Goal: Check status: Check status

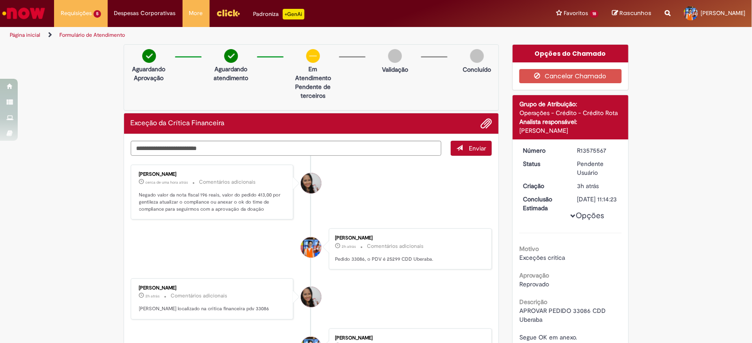
click at [318, 148] on textarea "Digite sua mensagem aqui..." at bounding box center [286, 149] width 311 height 16
type textarea "**********"
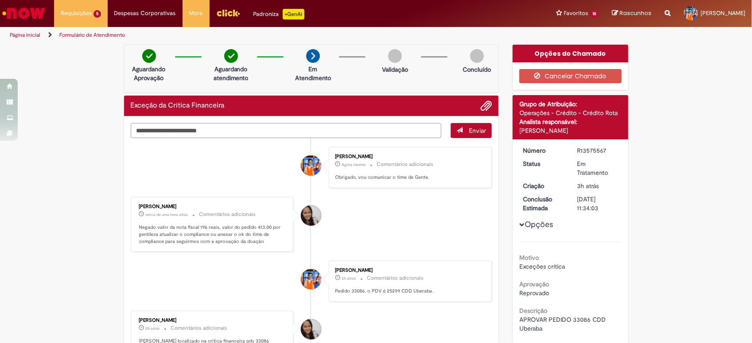
drag, startPoint x: 413, startPoint y: 101, endPoint x: 316, endPoint y: 127, distance: 100.6
click at [316, 127] on textarea "Digite sua mensagem aqui..." at bounding box center [286, 131] width 311 height 16
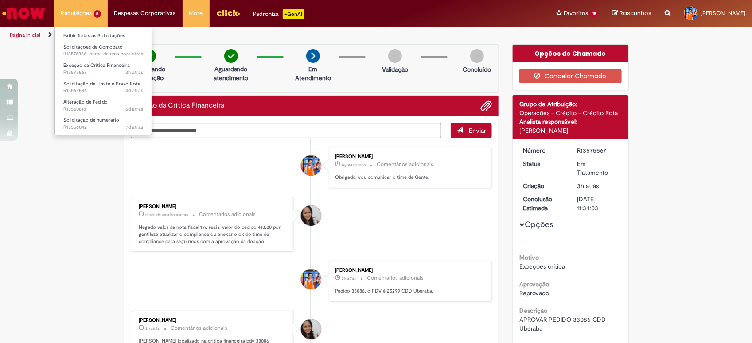
click at [82, 12] on li "Requisições 5 Exibir Todas as Solicitações Solicitações de Comodato cerca de um…" at bounding box center [81, 13] width 54 height 27
click at [105, 126] on span "7d atrás 7 dias atrás R13556042" at bounding box center [103, 127] width 80 height 7
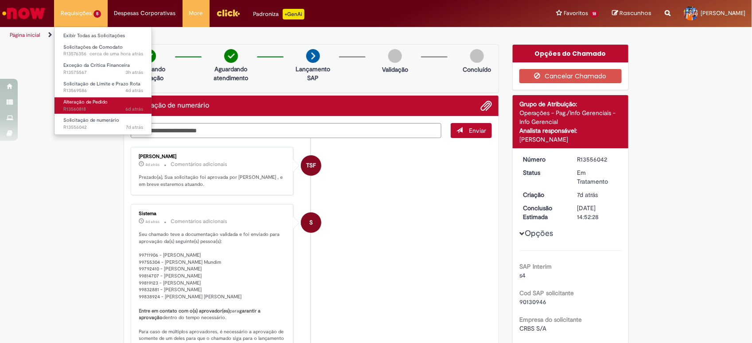
click at [98, 105] on span "Alteração de Pedido" at bounding box center [85, 102] width 44 height 7
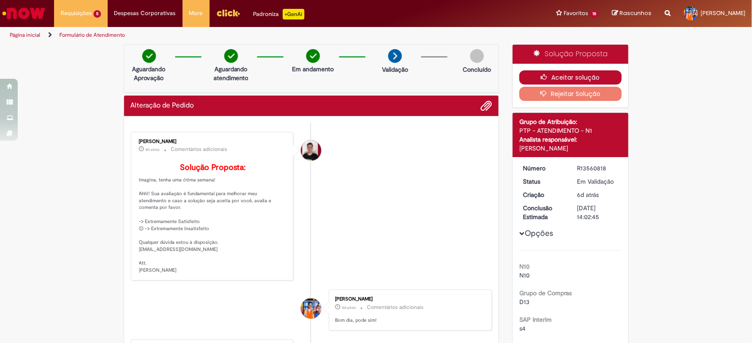
click at [555, 75] on button "Aceitar solução" at bounding box center [570, 77] width 102 height 14
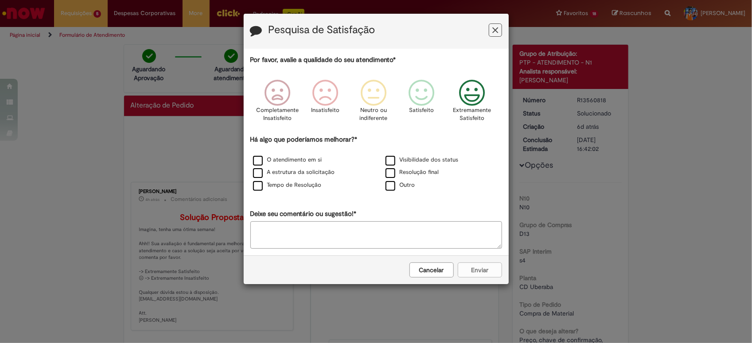
click at [463, 103] on icon "Feedback" at bounding box center [471, 93] width 33 height 27
click at [398, 156] on div "Visibilidade dos status" at bounding box center [442, 160] width 131 height 11
click at [397, 159] on label "Visibilidade dos status" at bounding box center [422, 160] width 73 height 8
click at [472, 271] on button "Enviar" at bounding box center [480, 270] width 44 height 15
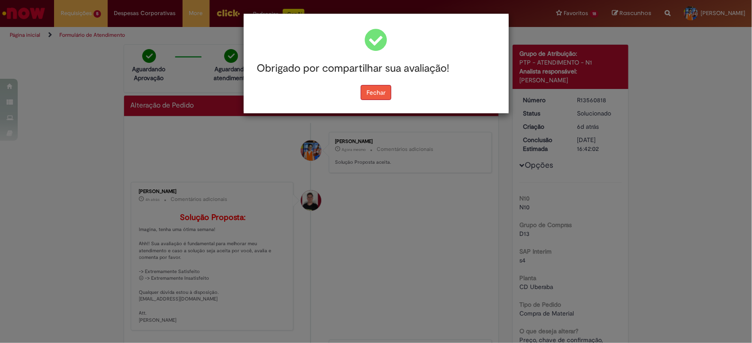
click at [370, 90] on button "Fechar" at bounding box center [376, 92] width 31 height 15
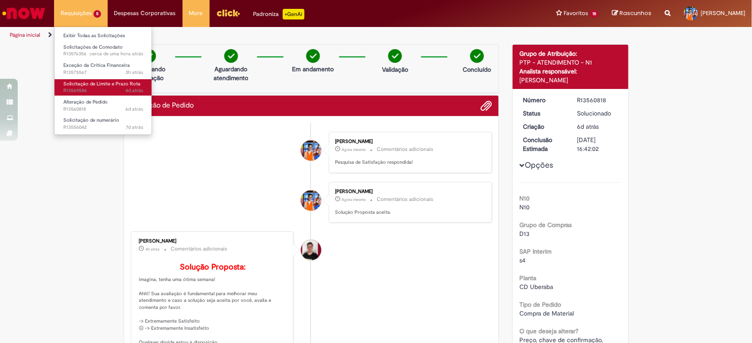
click at [99, 87] on span "4d atrás 4 dias atrás R13569586" at bounding box center [103, 90] width 80 height 7
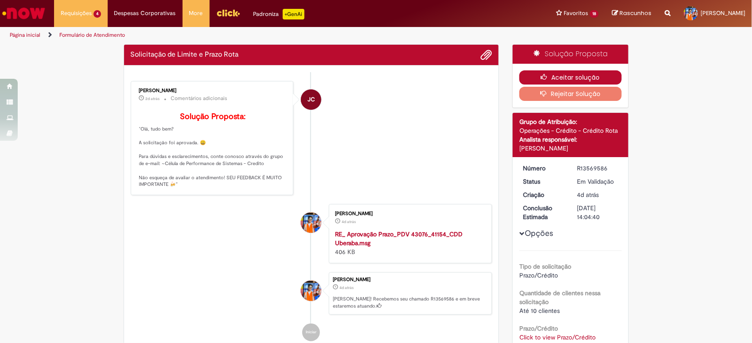
click at [562, 74] on button "Aceitar solução" at bounding box center [570, 77] width 102 height 14
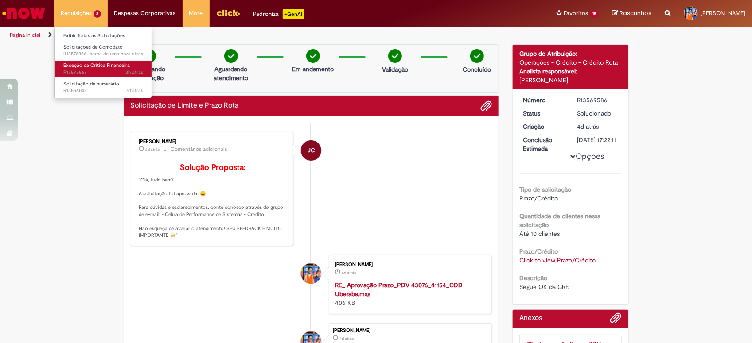
click at [109, 69] on span "Exceção da Crítica Financeira" at bounding box center [96, 65] width 66 height 7
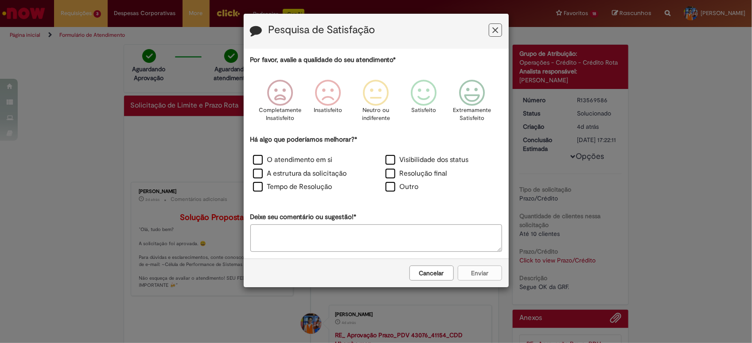
click at [497, 29] on icon "Feedback" at bounding box center [495, 30] width 6 height 9
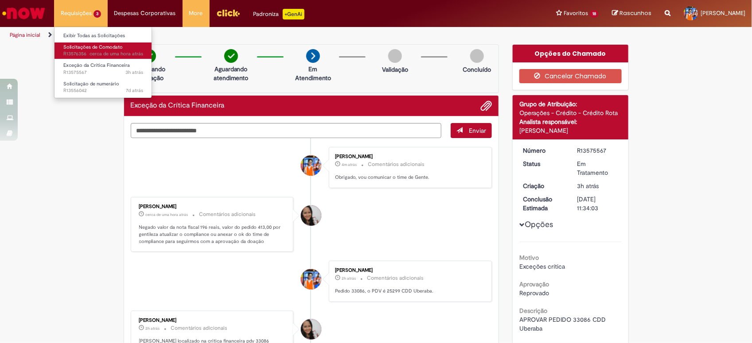
click at [78, 50] on span "Solicitações de Comodato" at bounding box center [92, 47] width 59 height 7
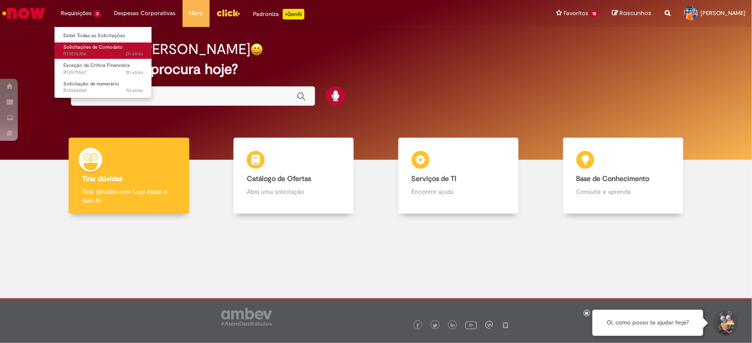
click at [94, 49] on span "Solicitações de Comodato" at bounding box center [92, 47] width 59 height 7
